Goal: Find contact information: Find contact information

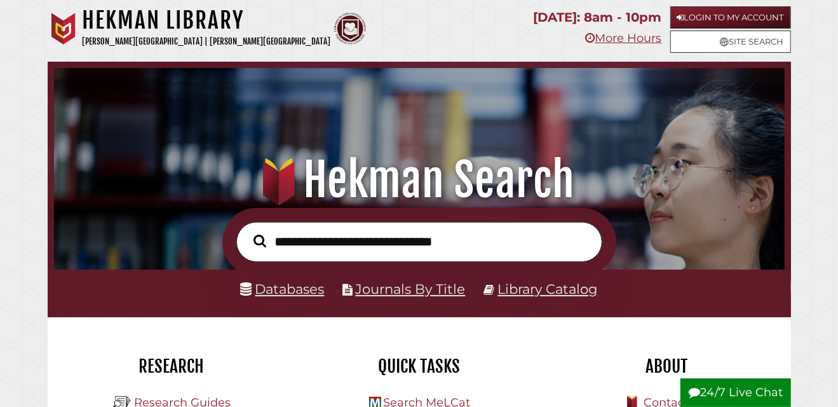
scroll to position [241, 724]
click at [344, 245] on input "text" at bounding box center [419, 242] width 366 height 40
drag, startPoint x: 313, startPoint y: 250, endPoint x: 315, endPoint y: 236, distance: 14.7
click at [312, 250] on input "text" at bounding box center [419, 242] width 366 height 40
type input "**********"
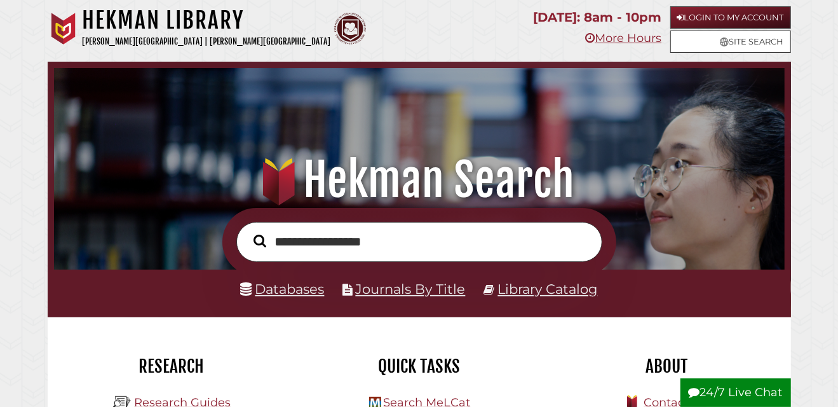
click at [248, 231] on button "Search" at bounding box center [260, 240] width 25 height 19
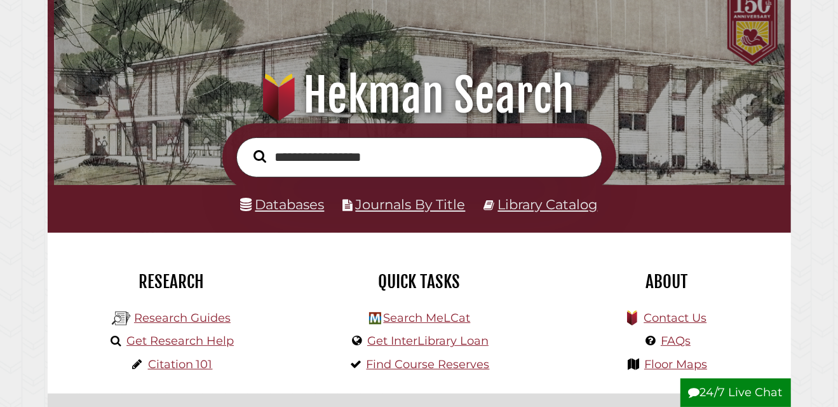
scroll to position [289, 0]
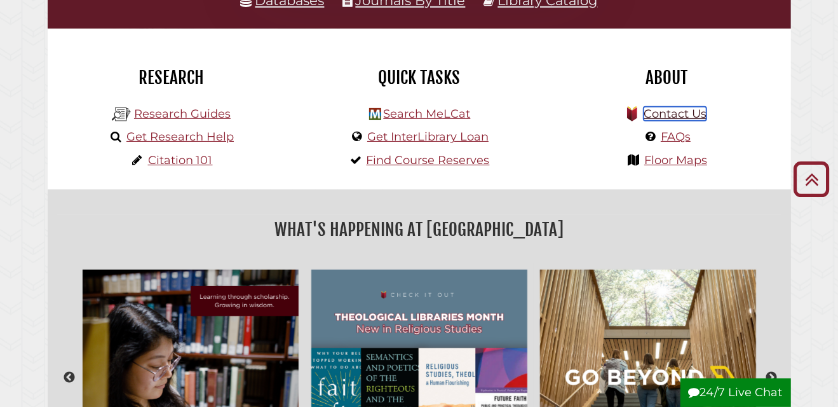
click at [674, 111] on link "Contact Us" at bounding box center [675, 114] width 63 height 14
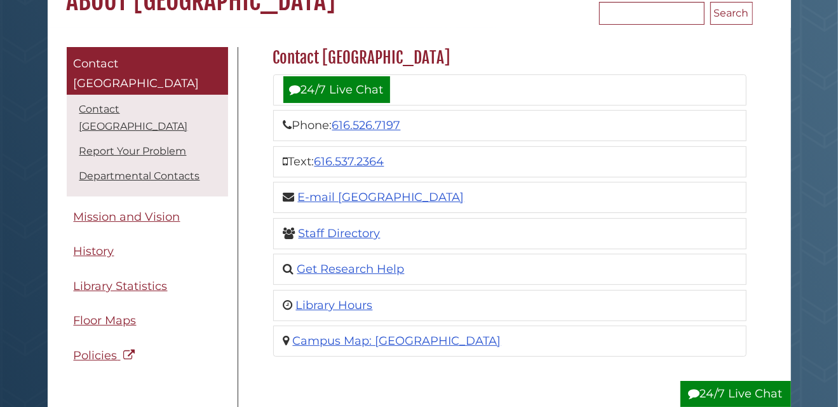
scroll to position [173, 0]
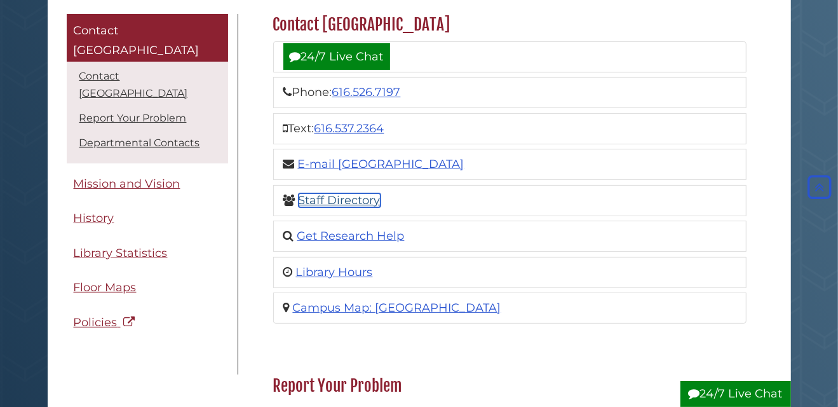
click at [353, 196] on link "Staff Directory" at bounding box center [340, 200] width 82 height 14
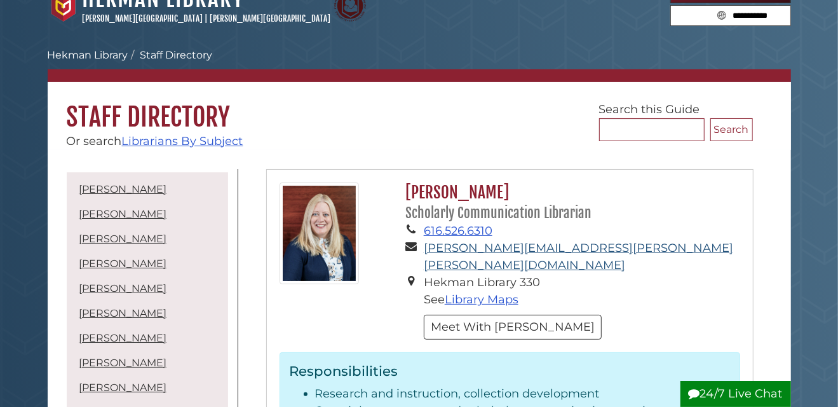
scroll to position [57, 0]
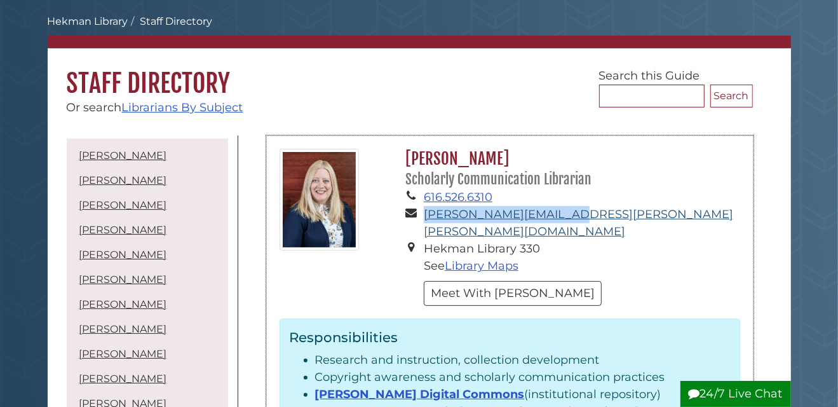
drag, startPoint x: 573, startPoint y: 212, endPoint x: 424, endPoint y: 216, distance: 148.8
click at [424, 216] on li "gina.bolger@calvin.edu" at bounding box center [582, 223] width 317 height 34
copy link "gina.bolger@calvin.edu"
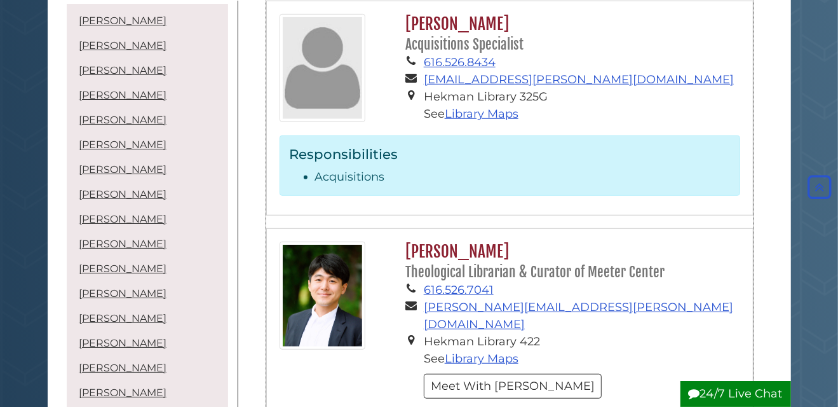
scroll to position [520, 0]
drag, startPoint x: 549, startPoint y: 287, endPoint x: 423, endPoint y: 286, distance: 125.8
click at [424, 298] on li "sam.ha@calvin.edu" at bounding box center [582, 315] width 317 height 34
copy li "sam.ha@calvin.edu"
